Goal: Book appointment/travel/reservation

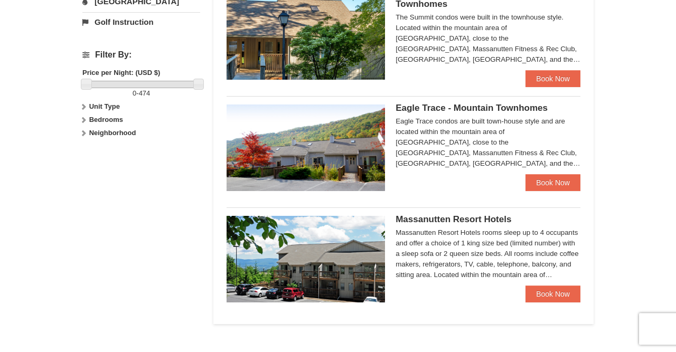
scroll to position [455, 0]
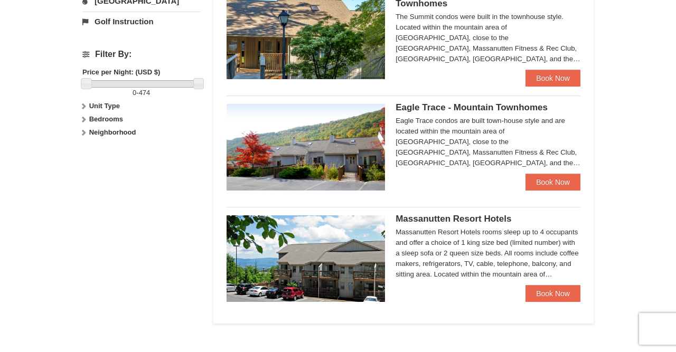
click at [424, 108] on span "Eagle Trace - Mountain Townhomes" at bounding box center [471, 107] width 152 height 10
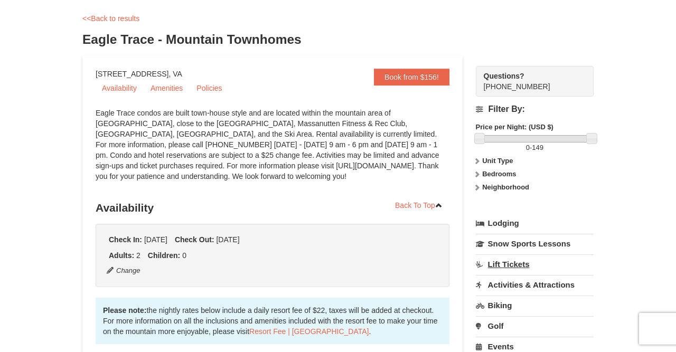
scroll to position [46, 0]
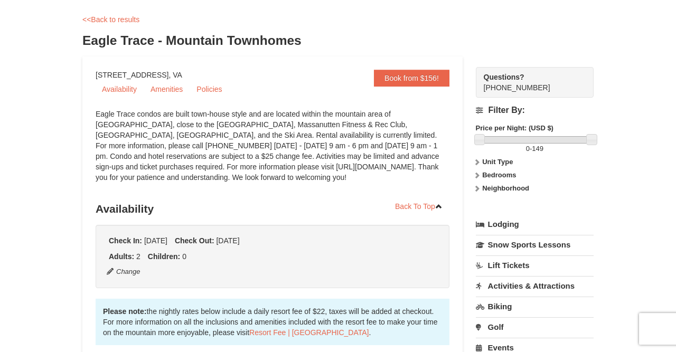
click at [477, 176] on icon at bounding box center [476, 175] width 7 height 7
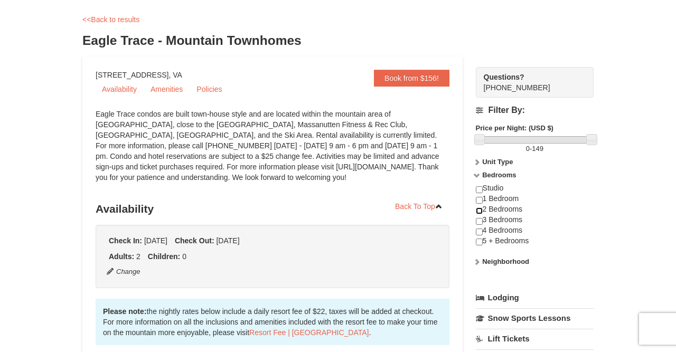
click at [479, 213] on input "checkbox" at bounding box center [479, 210] width 7 height 7
checkbox input "true"
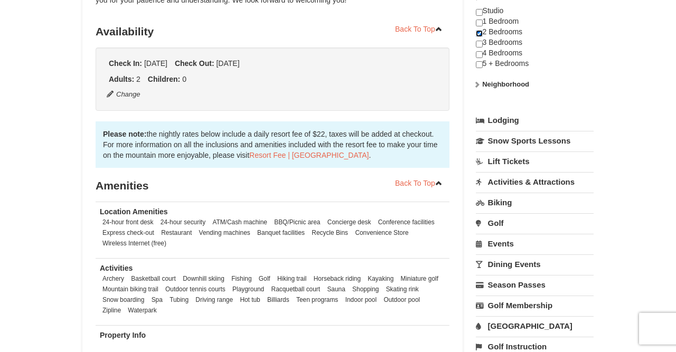
scroll to position [224, 0]
click at [516, 165] on link "Lift Tickets" at bounding box center [535, 161] width 118 height 20
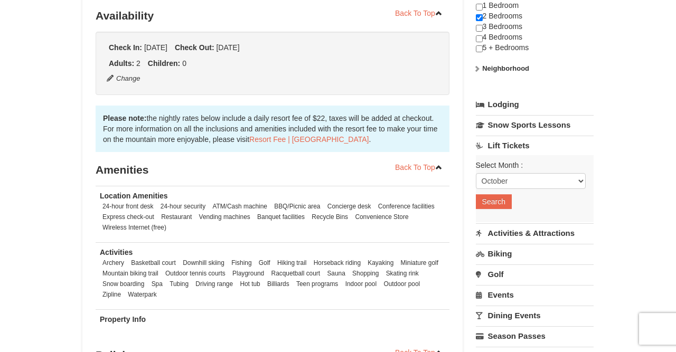
scroll to position [241, 0]
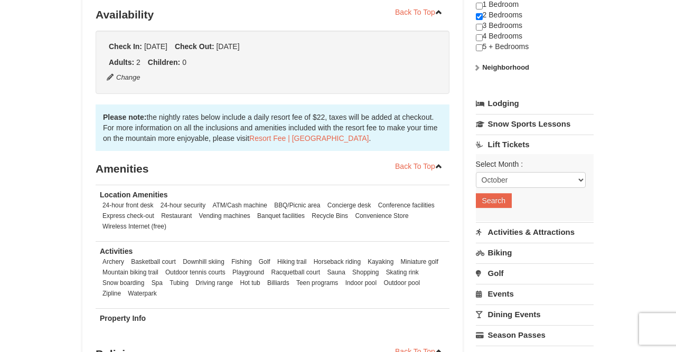
click at [510, 191] on div "Select Month : Please format dates MM/DD/YYYY October November December January…" at bounding box center [535, 187] width 118 height 67
select select "12"
click option "December" at bounding box center [0, 0] width 0 height 0
click at [495, 200] on button "Search" at bounding box center [494, 200] width 36 height 15
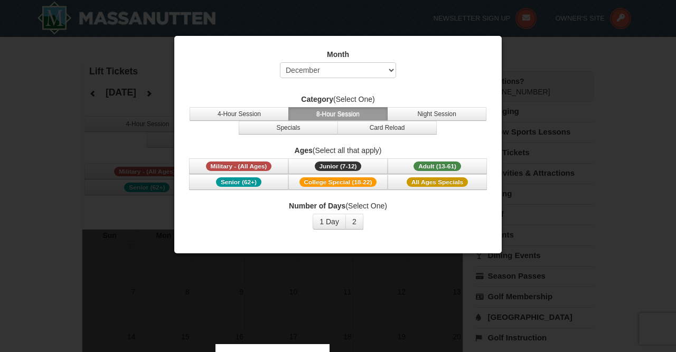
select select "12"
click at [356, 217] on button "2" at bounding box center [354, 222] width 18 height 16
click at [370, 182] on span "College Special (18-22)" at bounding box center [338, 182] width 78 height 10
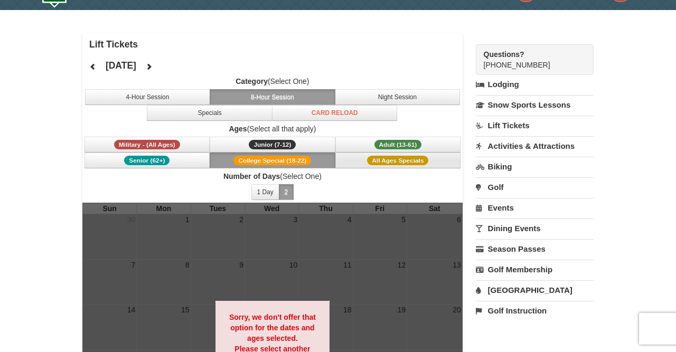
scroll to position [26, 0]
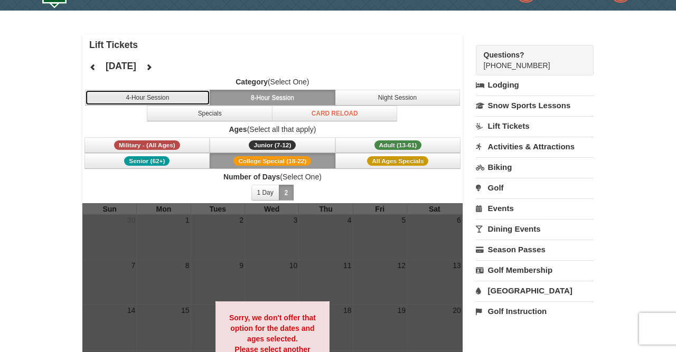
click at [184, 97] on button "4-Hour Session" at bounding box center [148, 98] width 126 height 16
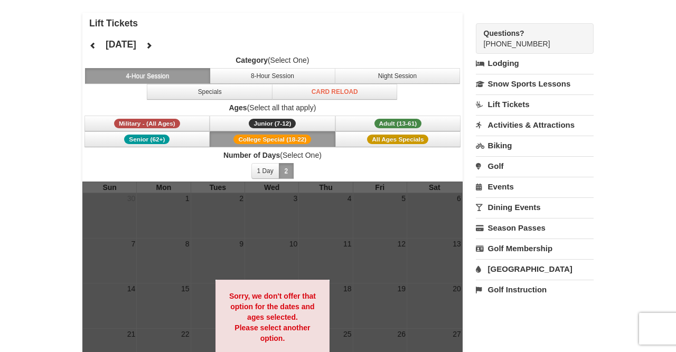
scroll to position [49, 0]
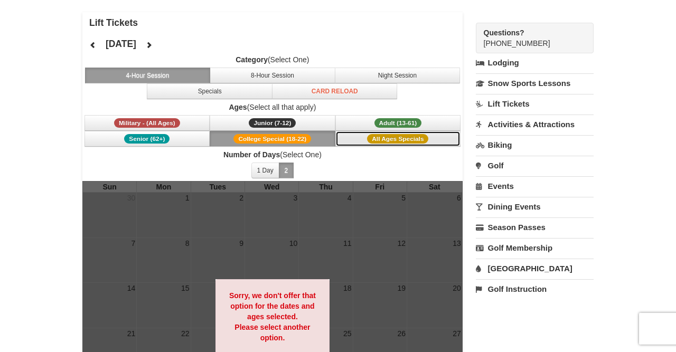
click at [355, 138] on button "All Ages Specials" at bounding box center [398, 139] width 126 height 16
click at [267, 166] on button "1 Day" at bounding box center [265, 171] width 28 height 16
click at [280, 167] on button "2" at bounding box center [286, 171] width 15 height 16
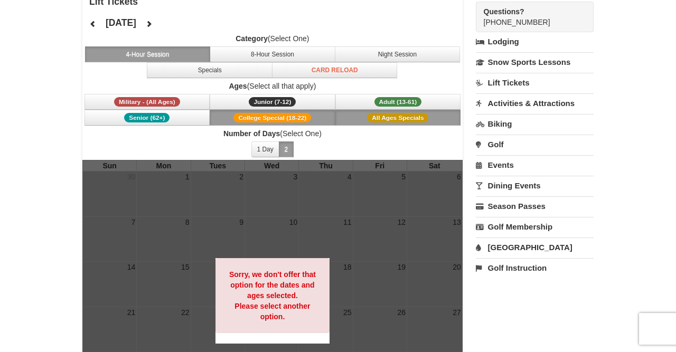
scroll to position [69, 0]
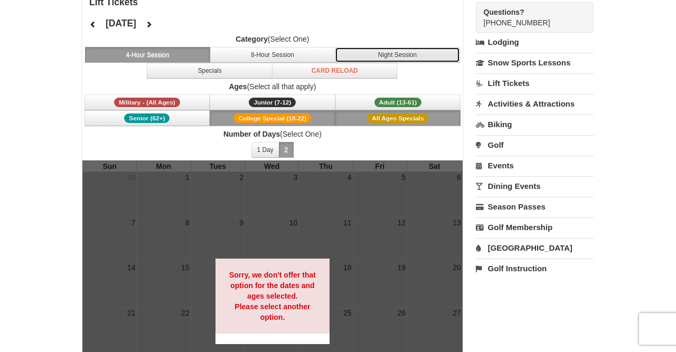
click at [396, 54] on button "Night Session" at bounding box center [398, 55] width 126 height 16
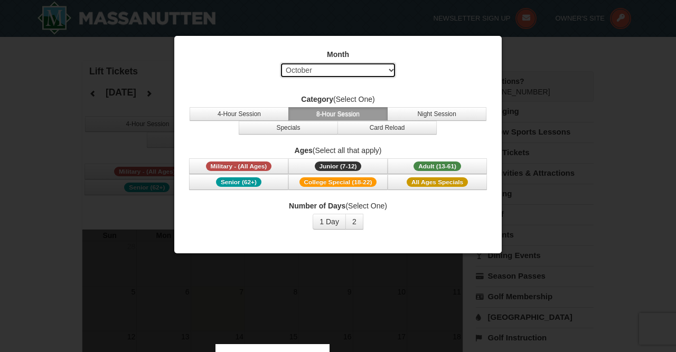
select select "12"
click option "December" at bounding box center [0, 0] width 0 height 0
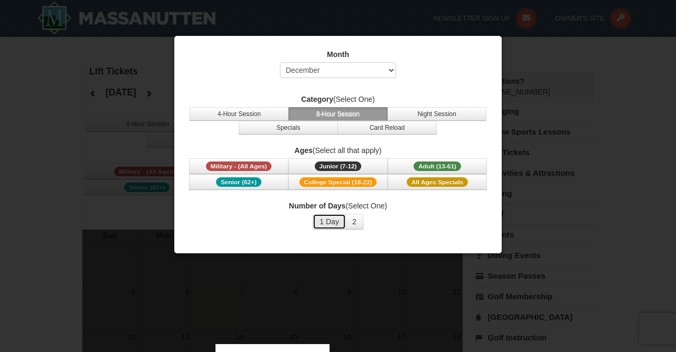
click at [325, 214] on button "1 Day" at bounding box center [328, 222] width 33 height 16
click at [345, 184] on span "College Special (18-22)" at bounding box center [338, 182] width 78 height 10
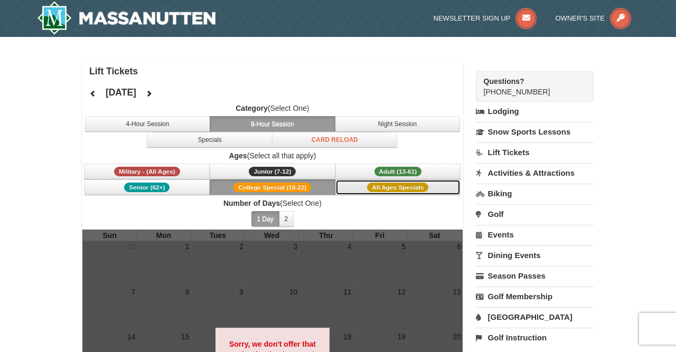
click at [347, 186] on button "All Ages Specials" at bounding box center [398, 187] width 126 height 16
click at [318, 185] on button "College Special (18-22)" at bounding box center [273, 187] width 126 height 16
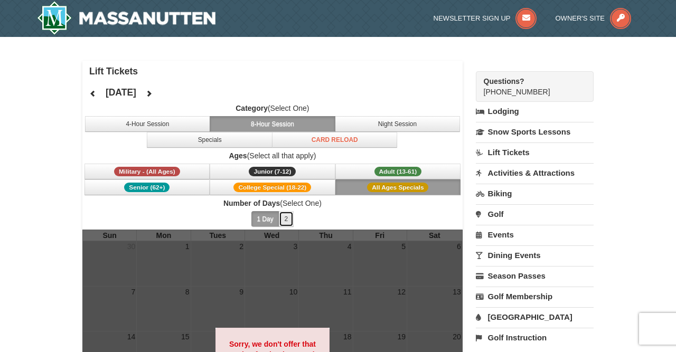
click at [283, 213] on button "2" at bounding box center [286, 219] width 15 height 16
click at [297, 215] on span "Number of Days (Select One) 1 Day 2 3 4 5 6 7 8 9 10 11 12 13 14 15" at bounding box center [272, 214] width 380 height 32
click at [306, 215] on span "Number of Days (Select One) 1 Day 2 3 4 5 6 7 8 9 10 11 12 13 14 15" at bounding box center [272, 214] width 380 height 32
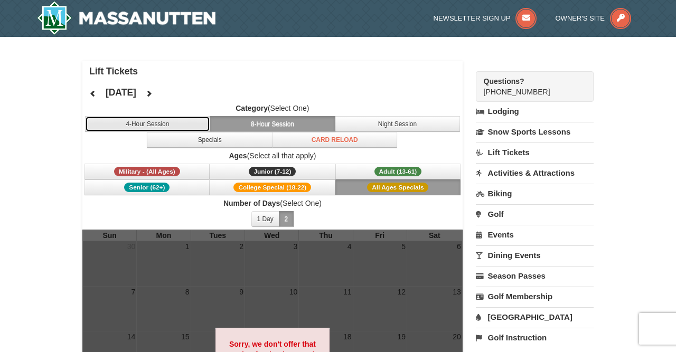
click at [180, 126] on button "4-Hour Session" at bounding box center [148, 124] width 126 height 16
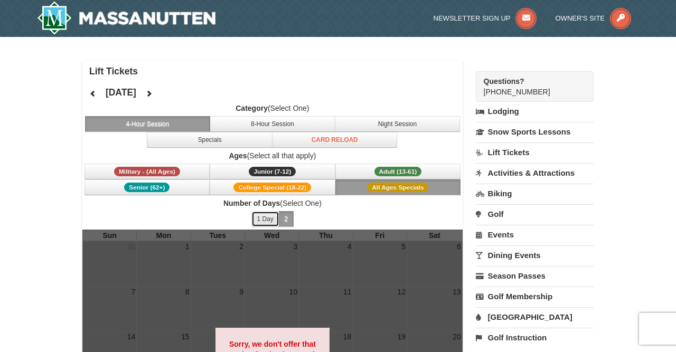
click at [258, 213] on button "1 Day" at bounding box center [265, 219] width 28 height 16
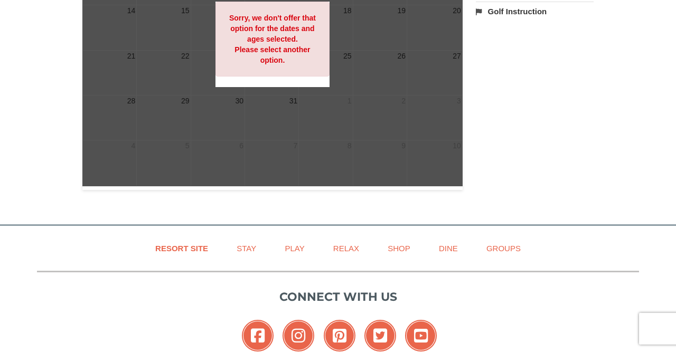
scroll to position [326, 0]
click at [267, 140] on div at bounding box center [272, 44] width 380 height 283
click at [183, 96] on div at bounding box center [272, 44] width 380 height 283
click at [187, 97] on div at bounding box center [272, 44] width 380 height 283
click at [281, 50] on strong "Sorry, we don't offer that option for the dates and ages selected. Please selec…" at bounding box center [272, 39] width 87 height 51
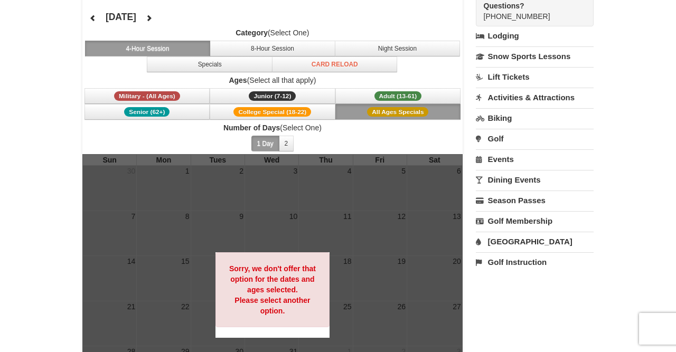
scroll to position [0, 0]
